Goal: Use online tool/utility: Use online tool/utility

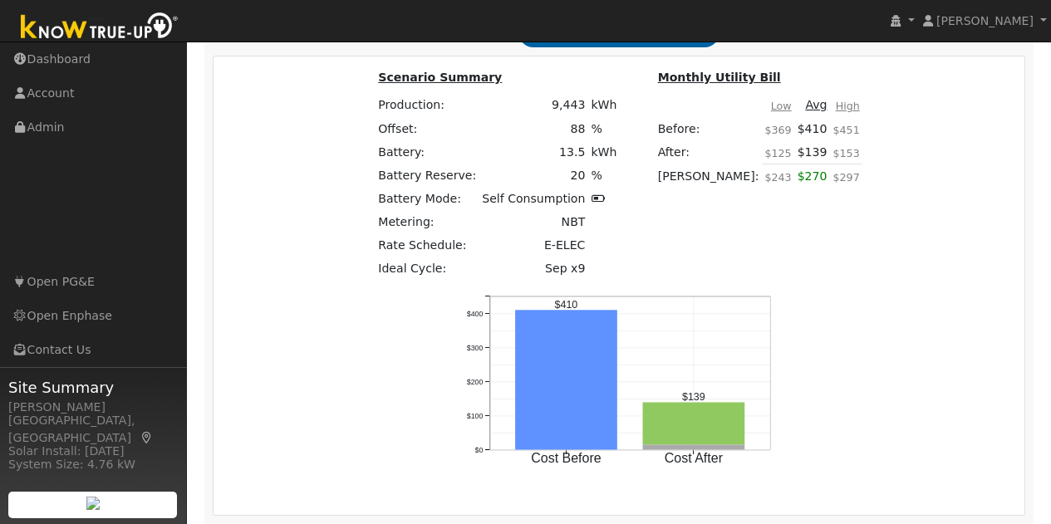
scroll to position [1521, 0]
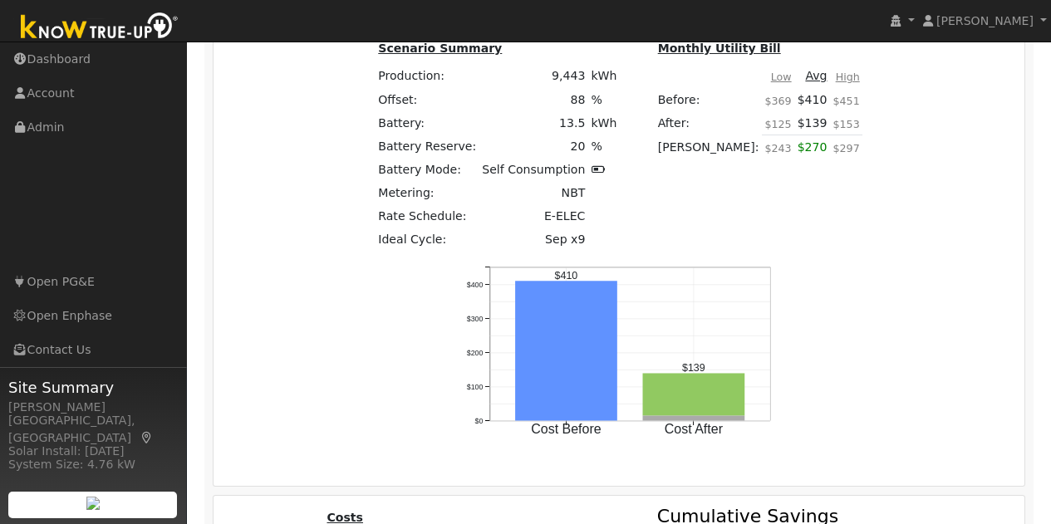
type input "7.38"
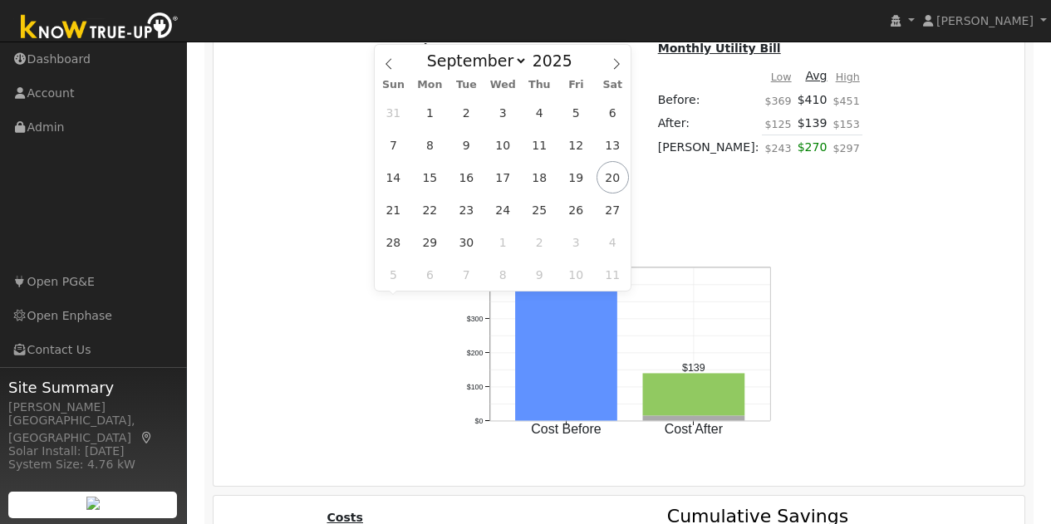
click at [615, 184] on span "20" at bounding box center [612, 177] width 32 height 32
type input "[DATE]"
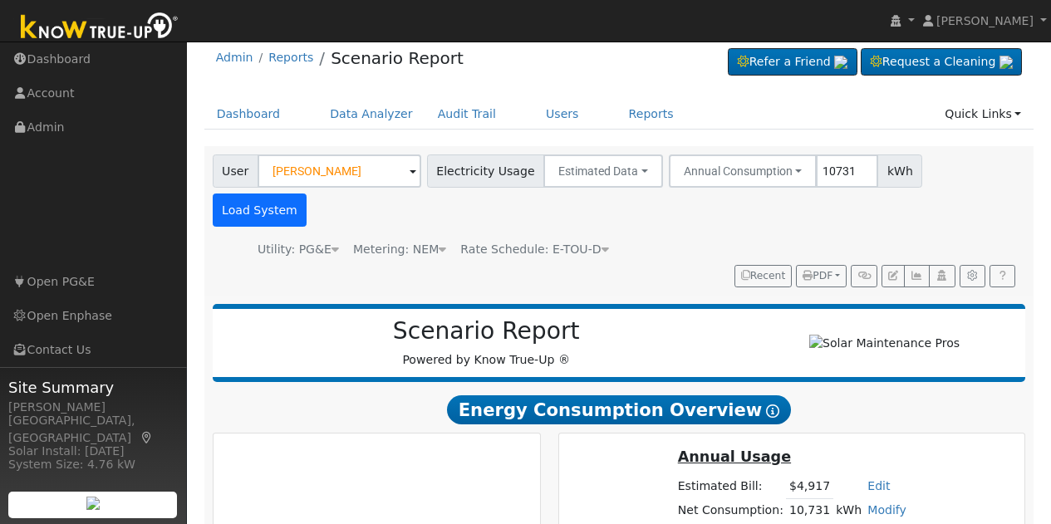
scroll to position [0, 0]
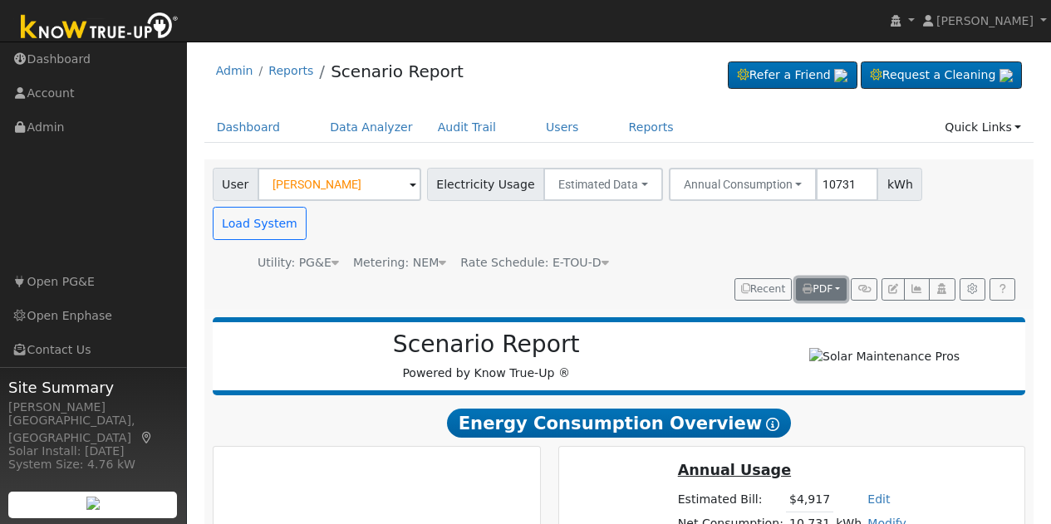
click at [805, 284] on icon "button" at bounding box center [807, 289] width 10 height 10
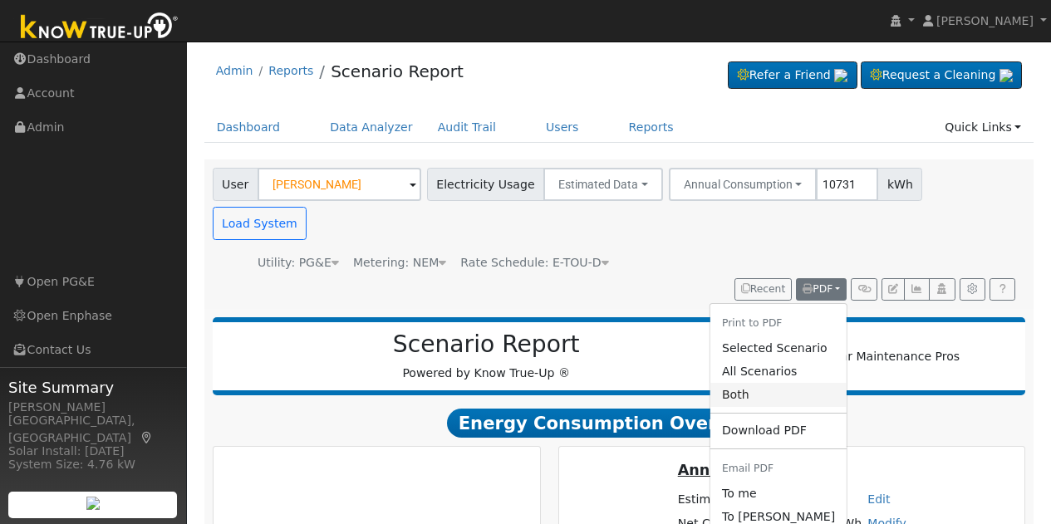
click at [762, 383] on link "Both" at bounding box center [778, 394] width 136 height 23
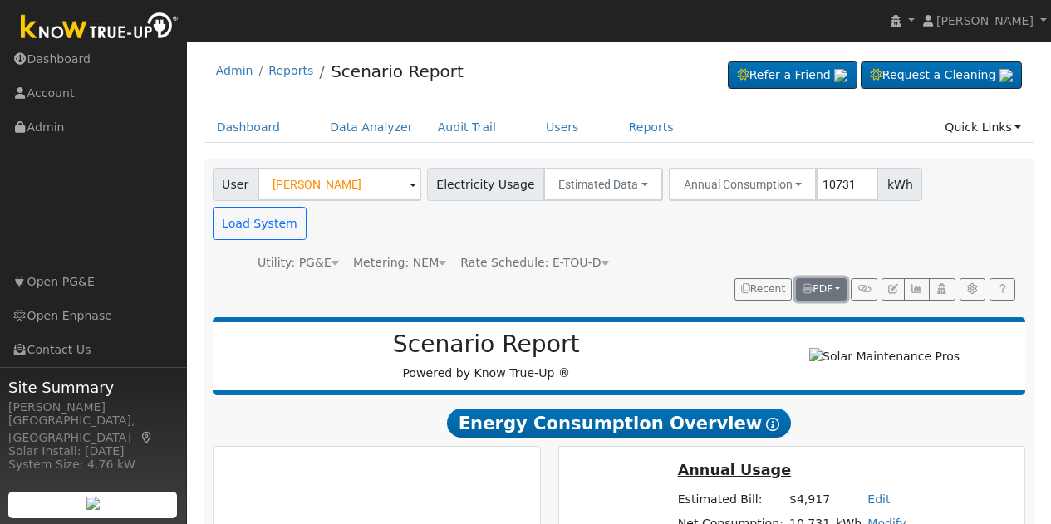
click at [823, 283] on span "PDF" at bounding box center [817, 289] width 30 height 12
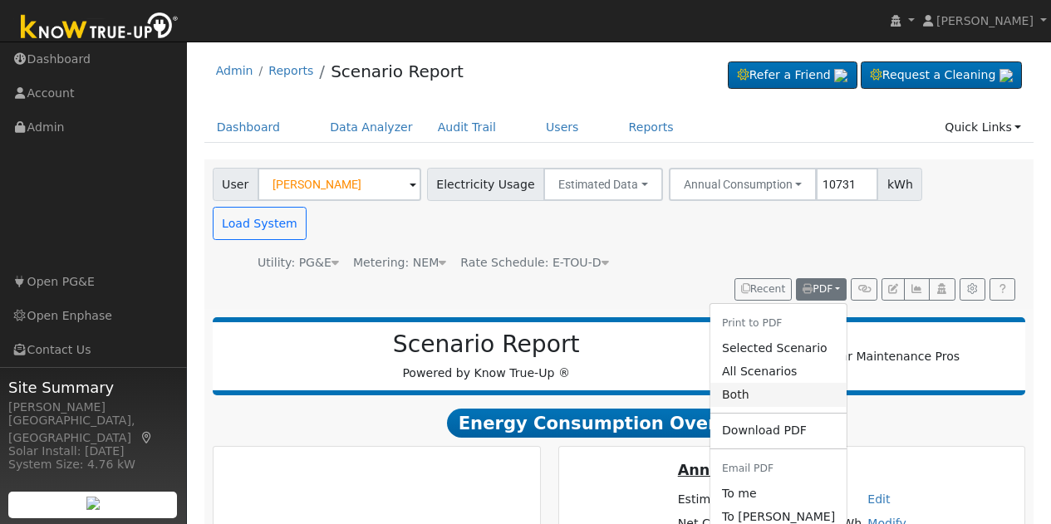
click at [777, 383] on link "Both" at bounding box center [778, 394] width 136 height 23
